Goal: Find specific page/section: Find specific page/section

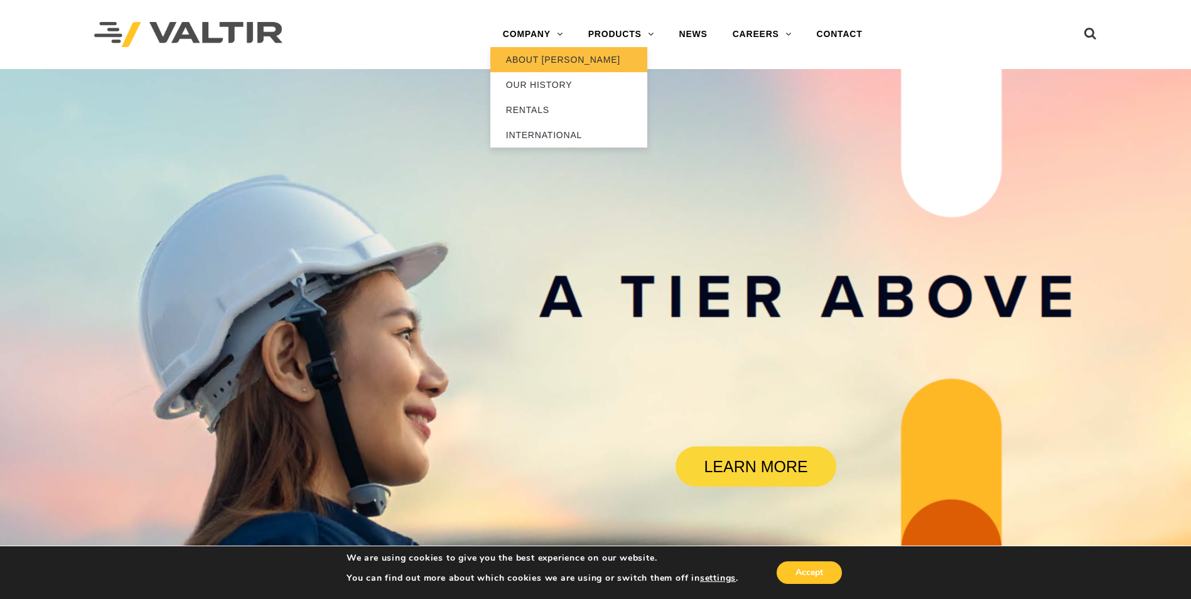
click at [541, 56] on link "ABOUT [PERSON_NAME]" at bounding box center [568, 59] width 157 height 25
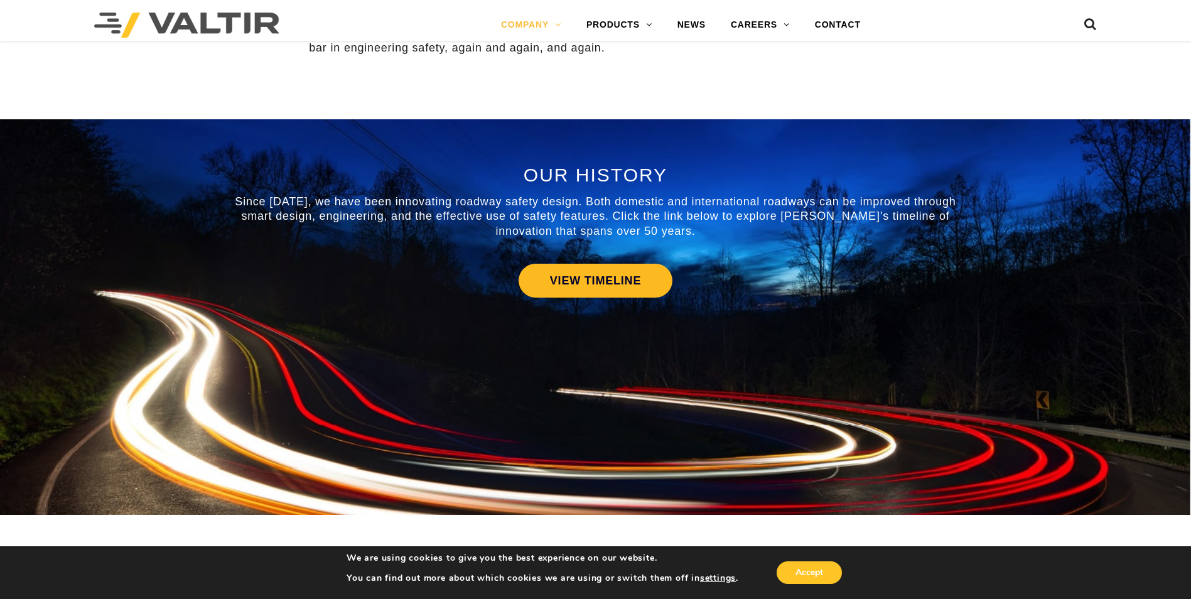
scroll to position [502, 0]
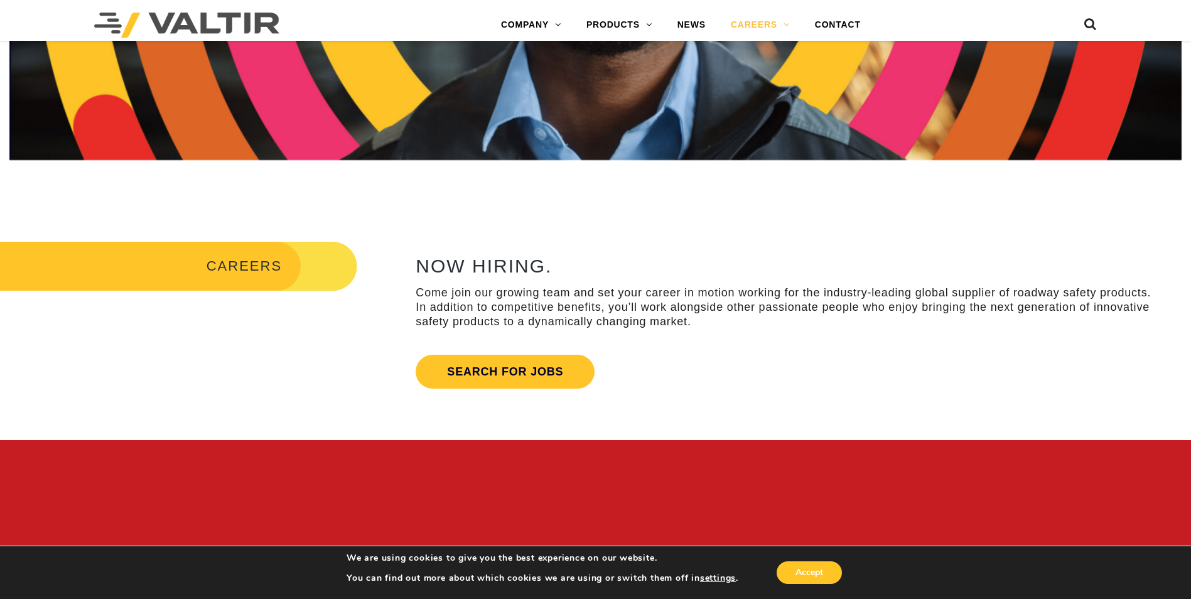
scroll to position [377, 0]
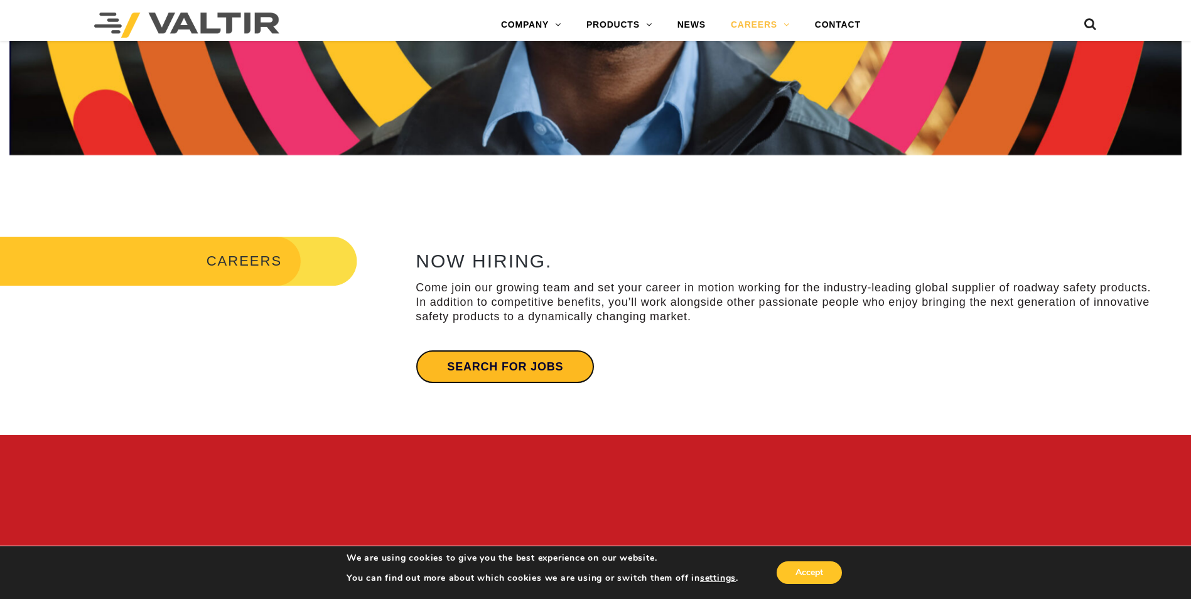
click at [530, 363] on link "Search for jobs" at bounding box center [504, 367] width 179 height 34
